Goal: Information Seeking & Learning: Learn about a topic

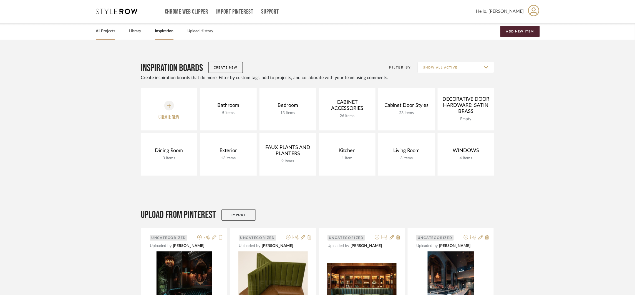
click at [99, 32] on link "All Projects" at bounding box center [105, 30] width 19 height 7
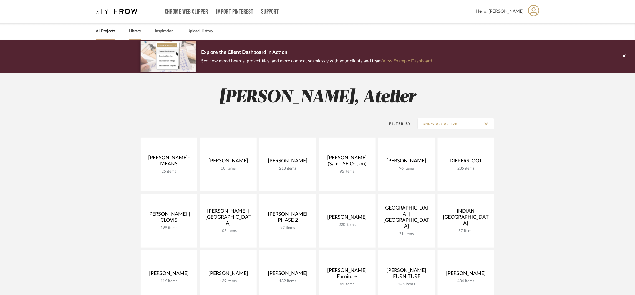
click at [141, 32] on link "Library" at bounding box center [135, 30] width 12 height 7
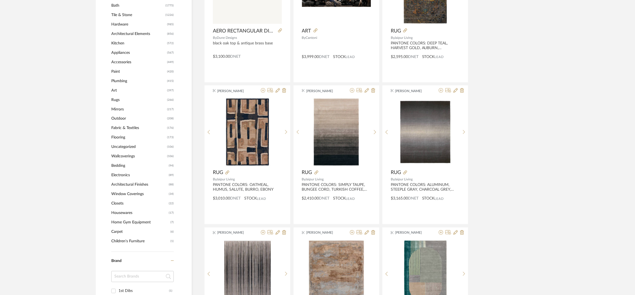
scroll to position [314, 0]
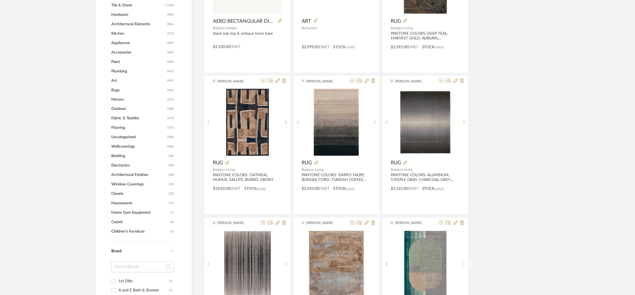
click at [122, 126] on span "Flooring" at bounding box center [138, 127] width 54 height 9
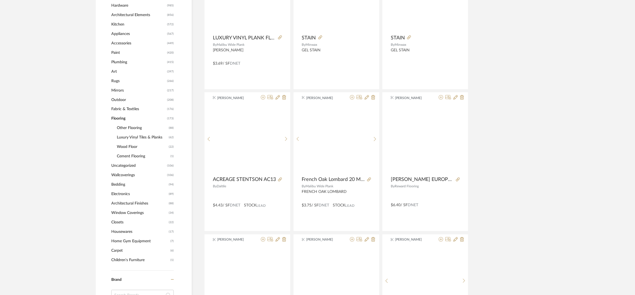
scroll to position [313, 0]
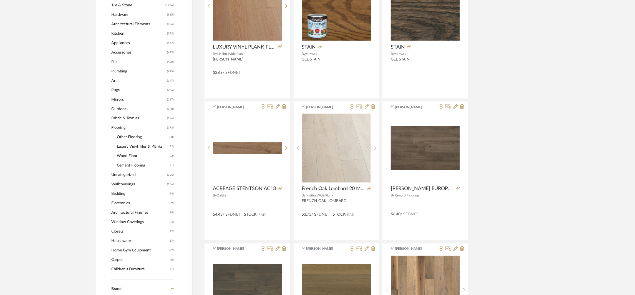
click at [126, 147] on span "Luxury Vinyl Tiles & Planks" at bounding box center [142, 146] width 50 height 9
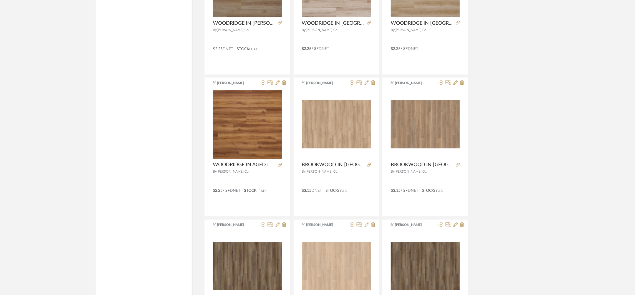
scroll to position [1200, 0]
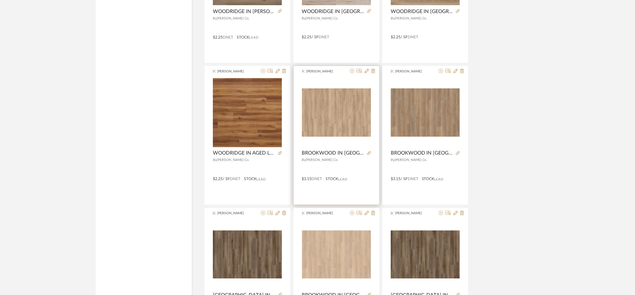
click at [366, 154] on div at bounding box center [368, 153] width 6 height 6
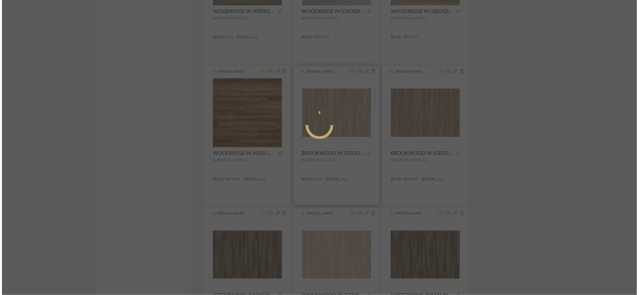
scroll to position [0, 0]
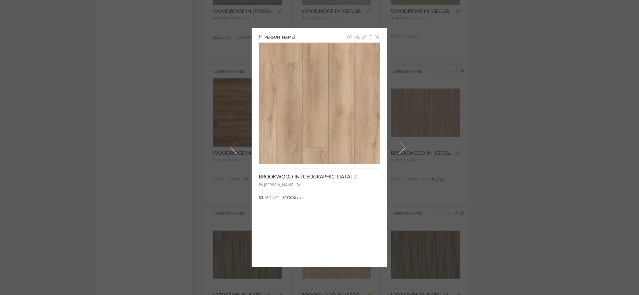
click at [364, 86] on img "0" at bounding box center [319, 103] width 121 height 84
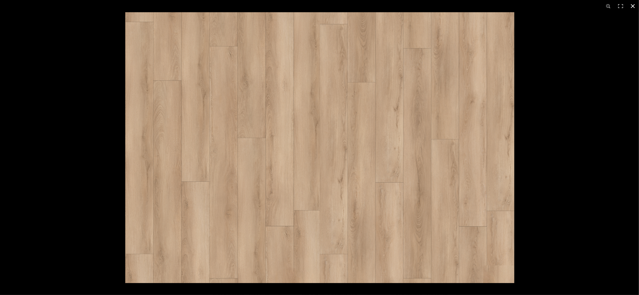
click at [537, 269] on div at bounding box center [444, 159] width 639 height 295
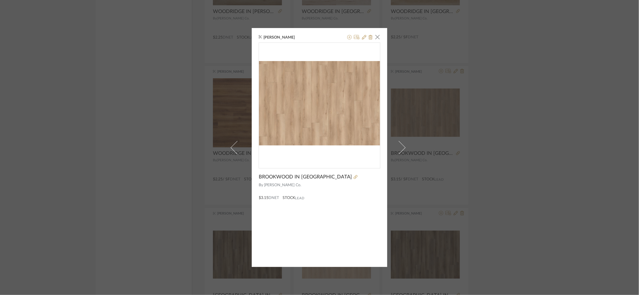
click at [537, 210] on div "[PERSON_NAME] × BROOKWOOD IN CAFE OLE By [PERSON_NAME] Co. $3.15 DNET STOCK Lead" at bounding box center [319, 147] width 639 height 295
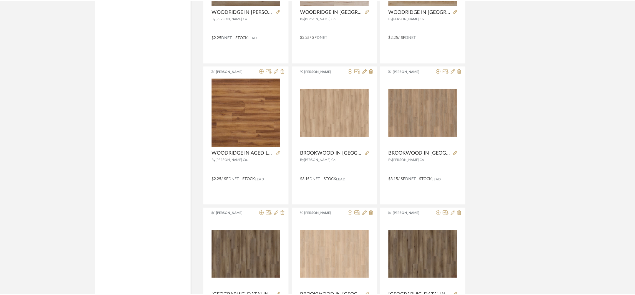
scroll to position [1200, 0]
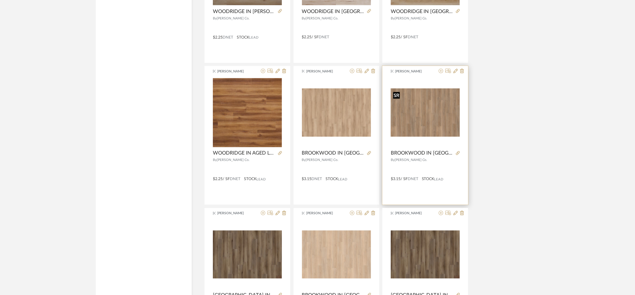
click at [0, 0] on img at bounding box center [0, 0] width 0 height 0
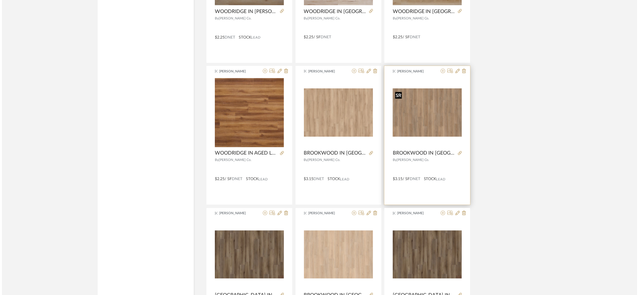
scroll to position [0, 0]
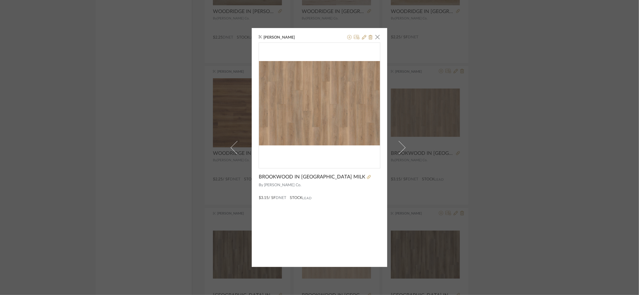
click at [353, 126] on img "0" at bounding box center [319, 103] width 121 height 84
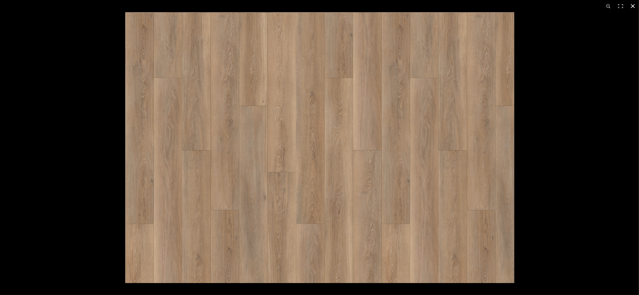
click at [550, 252] on div at bounding box center [444, 159] width 639 height 295
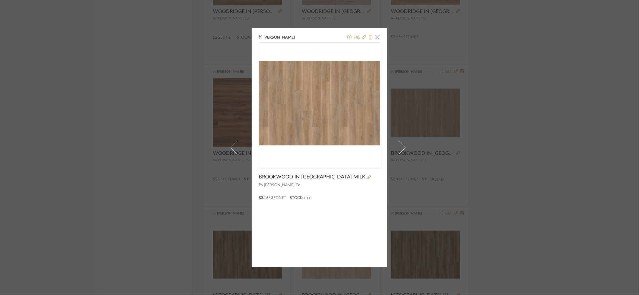
click at [553, 238] on div "[PERSON_NAME] × BROOKWOOD IN [GEOGRAPHIC_DATA] MILK By [PERSON_NAME] Co. $3.15 …" at bounding box center [319, 147] width 639 height 295
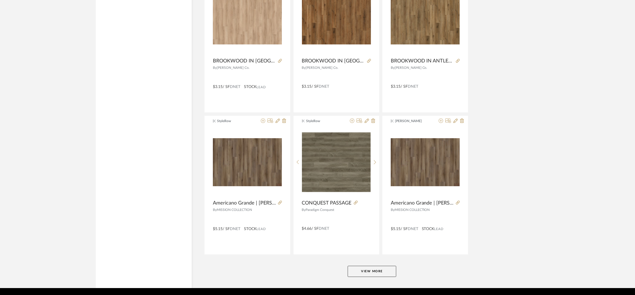
scroll to position [1596, 0]
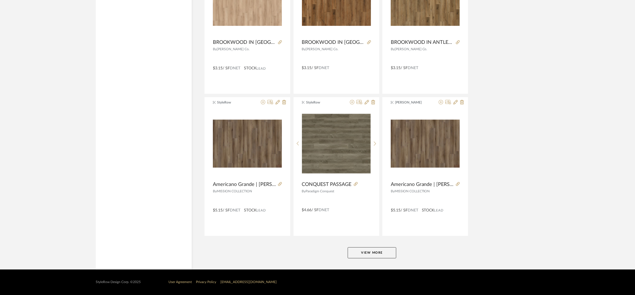
click at [365, 250] on button "View More" at bounding box center [372, 252] width 49 height 11
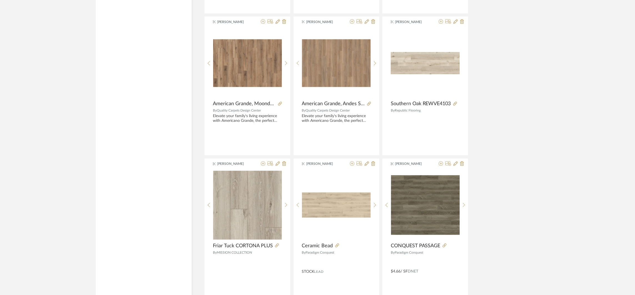
scroll to position [2028, 0]
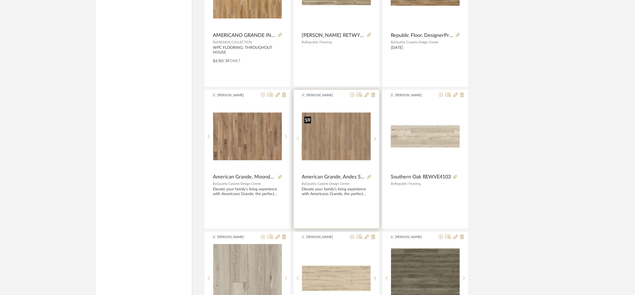
click at [331, 152] on img "0" at bounding box center [336, 137] width 69 height 48
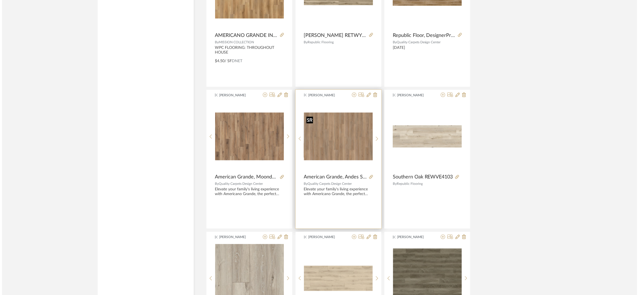
scroll to position [0, 0]
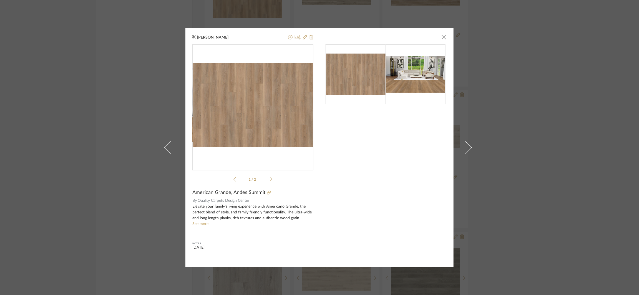
click at [266, 132] on img "0" at bounding box center [252, 105] width 121 height 84
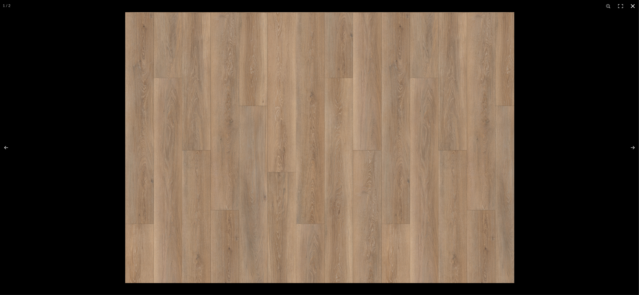
click at [535, 262] on div at bounding box center [444, 159] width 639 height 295
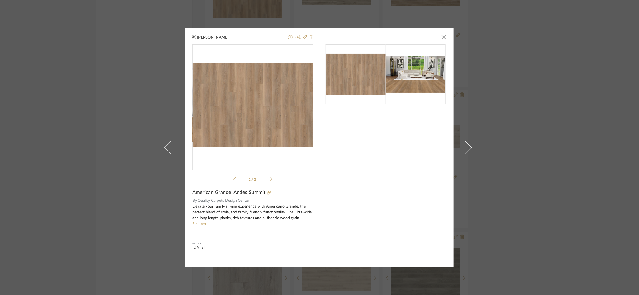
click at [536, 251] on div "[PERSON_NAME] × 1 / 2 American Grande, [GEOGRAPHIC_DATA] Summit By Quality Carp…" at bounding box center [319, 147] width 639 height 295
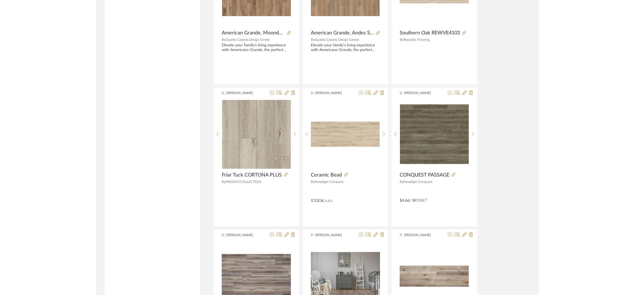
scroll to position [2059, 0]
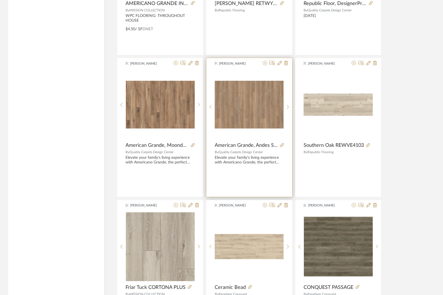
click at [268, 180] on div "[PERSON_NAME] American Grande, Andes Summit By Quality Carpets Design Center El…" at bounding box center [249, 127] width 86 height 139
click at [270, 175] on div "[PERSON_NAME] American Grande, Andes Summit By Quality Carpets Design Center El…" at bounding box center [249, 127] width 86 height 139
click at [281, 161] on div "Elevate your family's living experience with Americano Grande, the perfect blen…" at bounding box center [248, 159] width 69 height 9
click at [284, 74] on div at bounding box center [287, 107] width 9 height 74
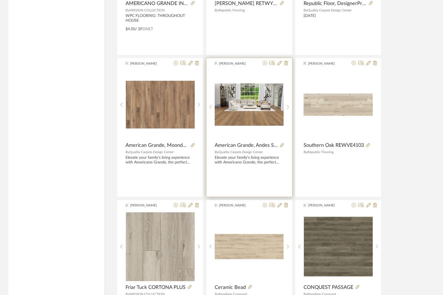
click at [242, 65] on span "[PERSON_NAME]" at bounding box center [236, 63] width 35 height 5
click at [231, 65] on span "[PERSON_NAME]" at bounding box center [236, 63] width 35 height 5
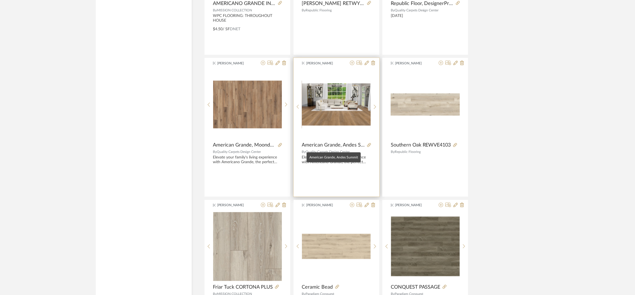
click at [323, 148] on span "American Grande, Andes Summit" at bounding box center [333, 145] width 63 height 6
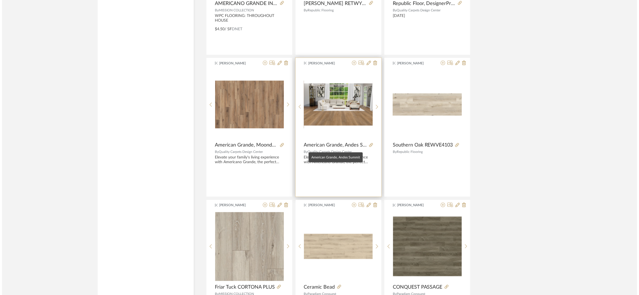
scroll to position [0, 0]
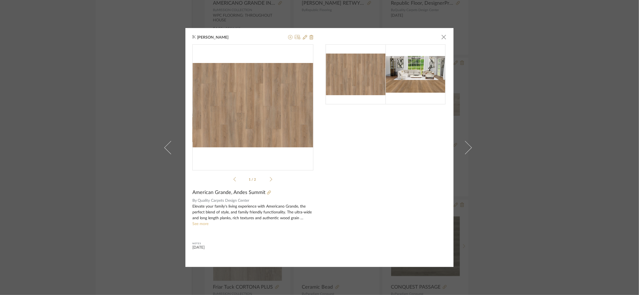
click at [203, 222] on link "See more" at bounding box center [200, 224] width 16 height 4
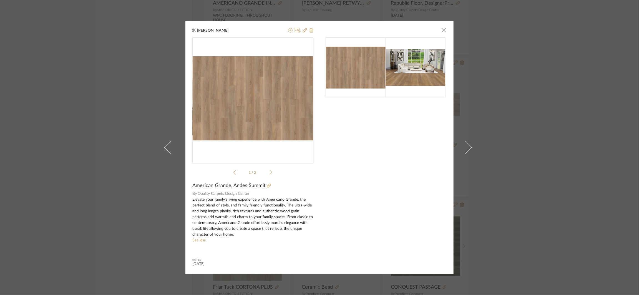
click at [267, 187] on icon at bounding box center [269, 186] width 4 height 4
